Goal: Task Accomplishment & Management: Manage account settings

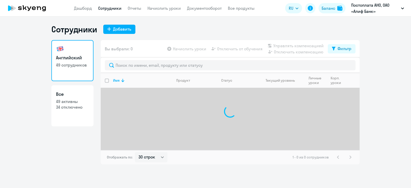
select select "30"
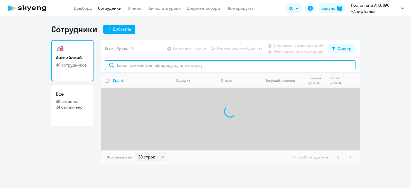
click at [142, 64] on input "text" at bounding box center [230, 65] width 251 height 10
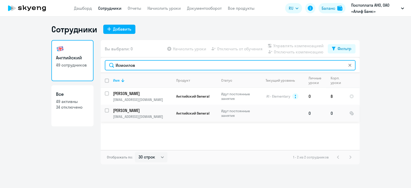
type input "Исмоилов"
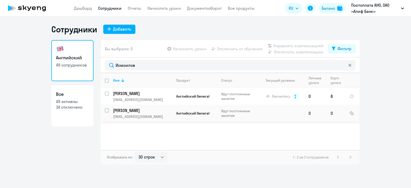
click at [140, 111] on p "[PERSON_NAME]" at bounding box center [142, 111] width 58 height 6
click at [133, 111] on p "[PERSON_NAME]" at bounding box center [142, 111] width 58 height 6
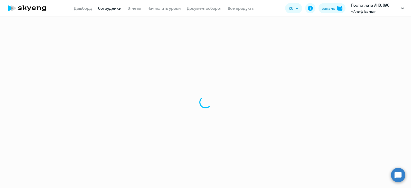
select select "english"
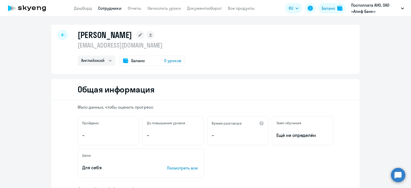
click at [136, 62] on span "Баланс" at bounding box center [138, 61] width 14 height 6
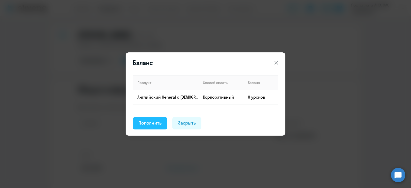
click at [147, 121] on div "Пополнить" at bounding box center [150, 123] width 23 height 7
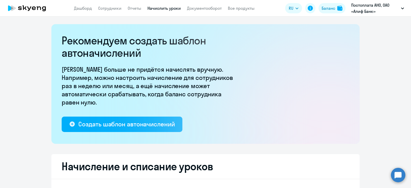
scroll to position [96, 0]
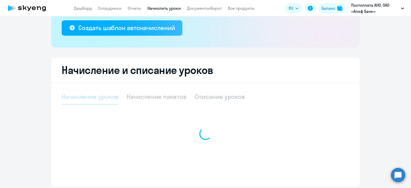
select select "10"
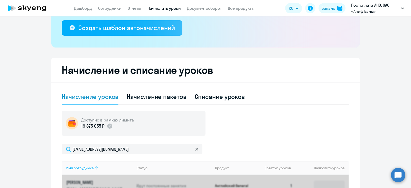
scroll to position [161, 0]
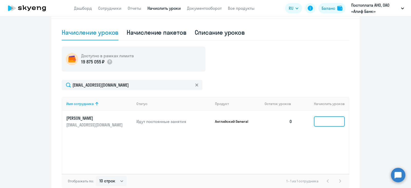
click at [320, 126] on input at bounding box center [329, 121] width 31 height 10
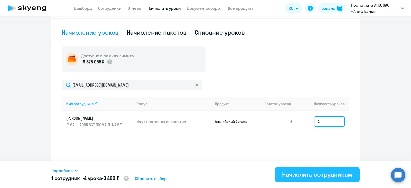
type input "4"
click at [330, 170] on div "Начислить сотрудникам" at bounding box center [317, 174] width 70 height 8
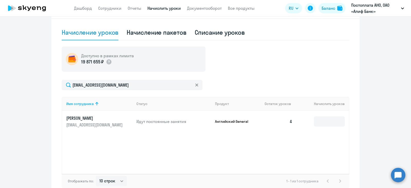
click at [177, 124] on p "Идут постоянные занятия" at bounding box center [173, 122] width 75 height 6
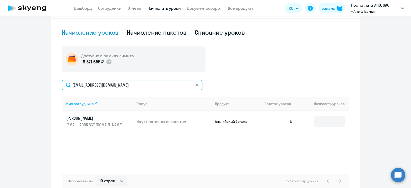
click at [197, 87] on input "[EMAIL_ADDRESS][DOMAIN_NAME]" at bounding box center [132, 85] width 141 height 10
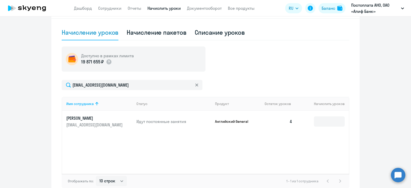
click at [195, 85] on icon at bounding box center [196, 85] width 3 height 3
